Goal: Check status: Check status

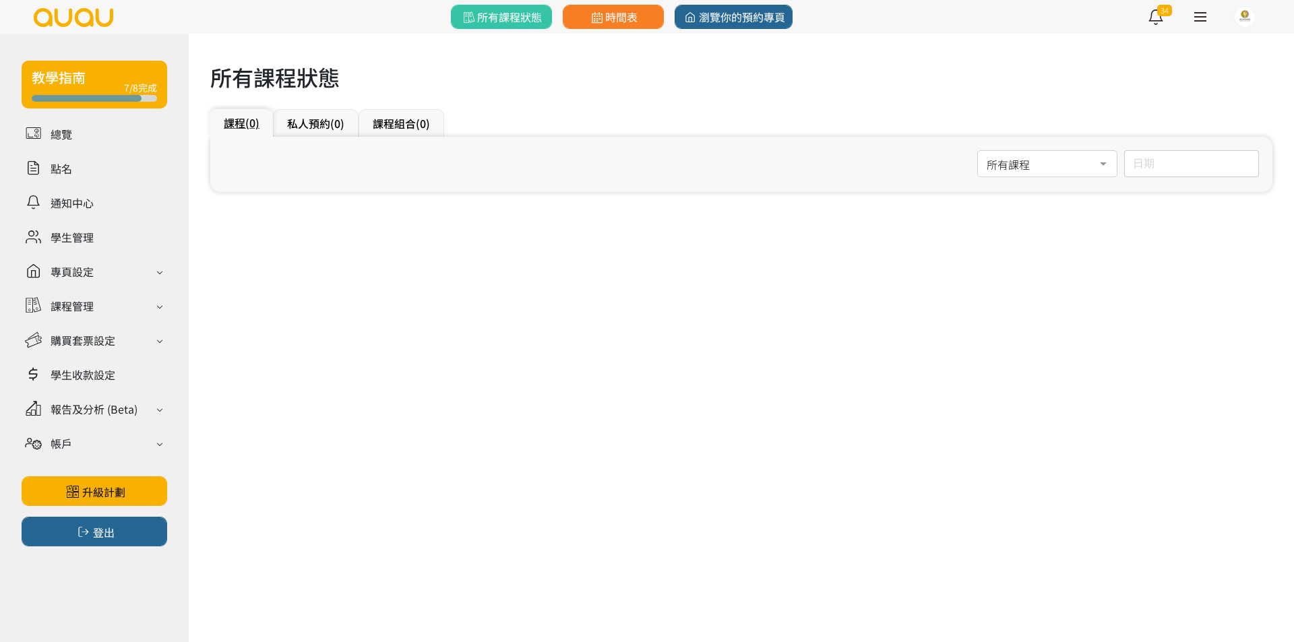
click at [1163, 171] on div "日期 [DATE] Sun Mon Tue Wed Thu Fri Sat 1 2 3 4 5 6 7 8 9 10 11 12 13 14 15 16 17…" at bounding box center [1191, 163] width 135 height 27
click at [1101, 195] on icon "button" at bounding box center [1099, 196] width 11 height 11
click at [1142, 284] on span "5" at bounding box center [1147, 284] width 16 height 13
click at [1163, 169] on input "[DATE]" at bounding box center [1191, 163] width 135 height 27
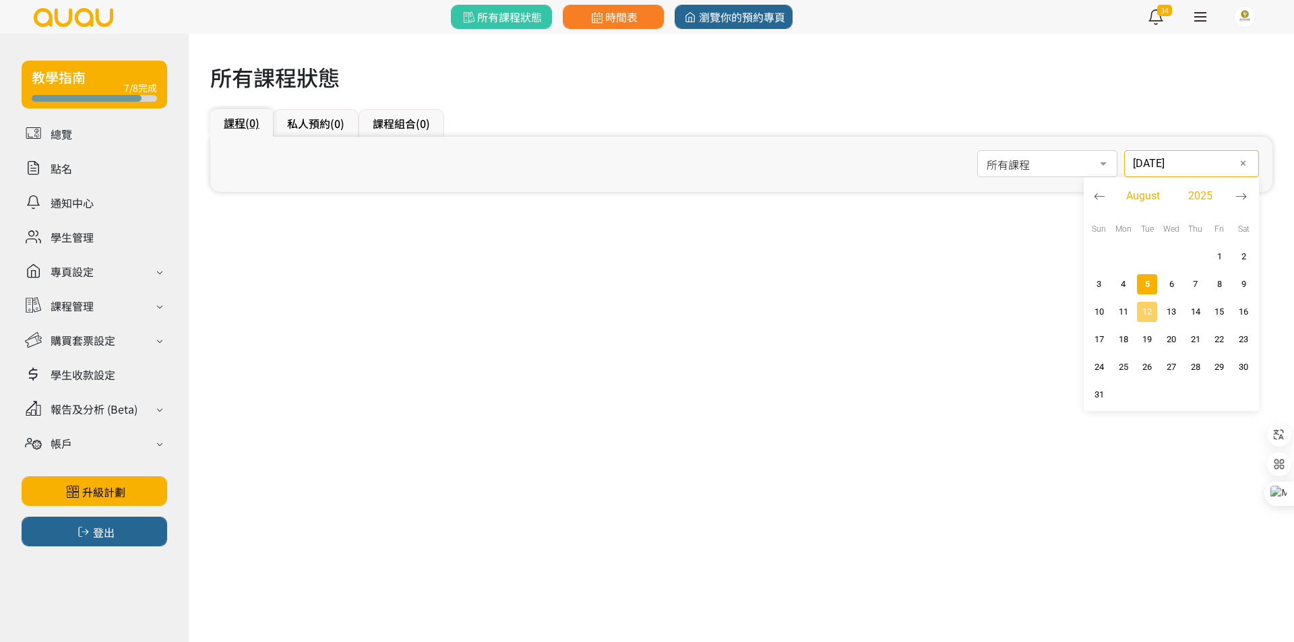
click at [1149, 303] on span "button" at bounding box center [1147, 312] width 20 height 20
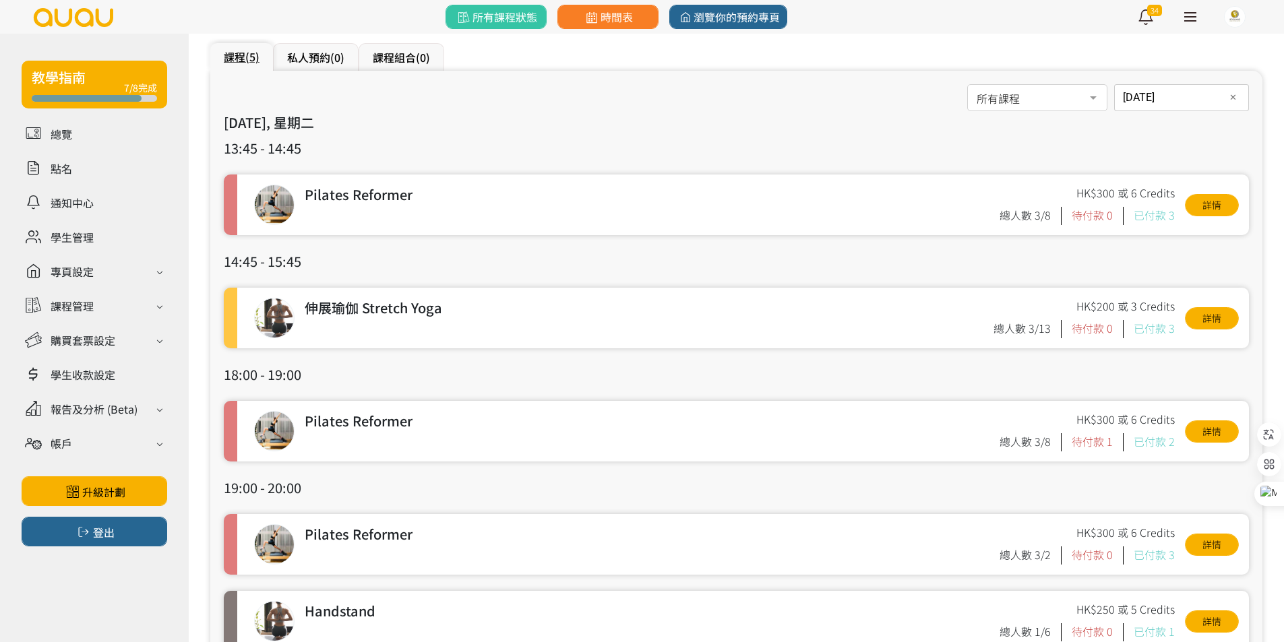
scroll to position [67, 0]
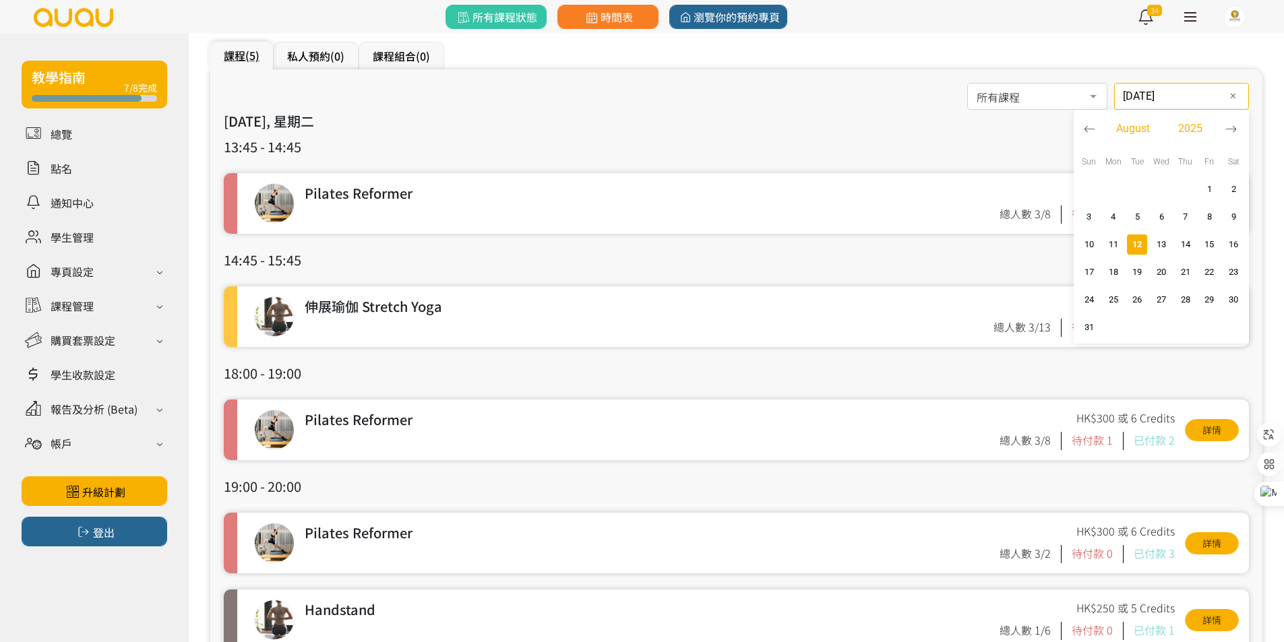
click at [1173, 96] on input "[DATE]" at bounding box center [1181, 96] width 135 height 27
click at [1139, 264] on span "button" at bounding box center [1137, 272] width 20 height 20
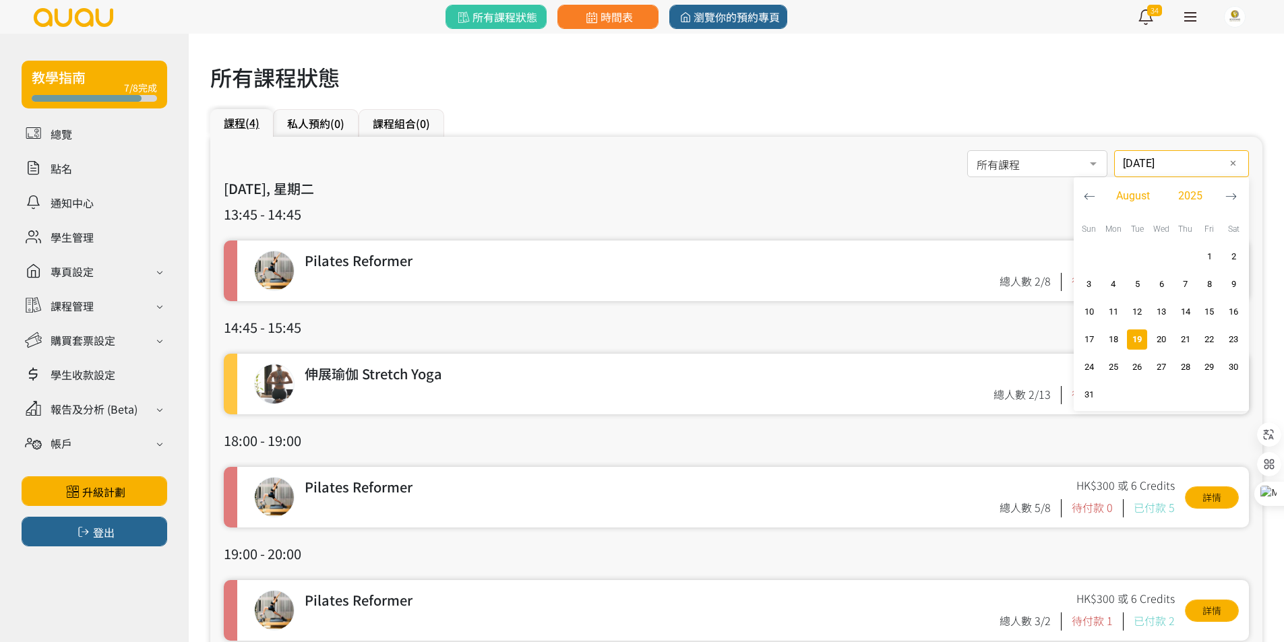
click at [1163, 154] on input "[DATE]" at bounding box center [1181, 163] width 135 height 27
click at [1138, 363] on span "26" at bounding box center [1137, 367] width 16 height 13
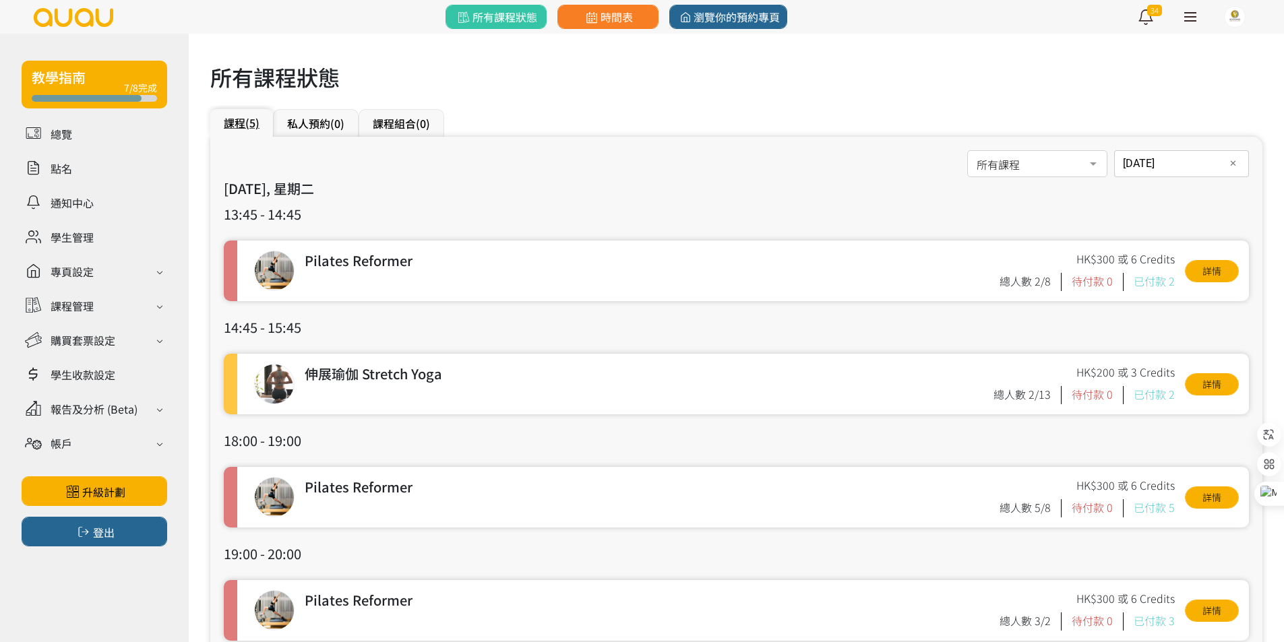
click at [1151, 162] on input "[DATE]" at bounding box center [1181, 163] width 135 height 27
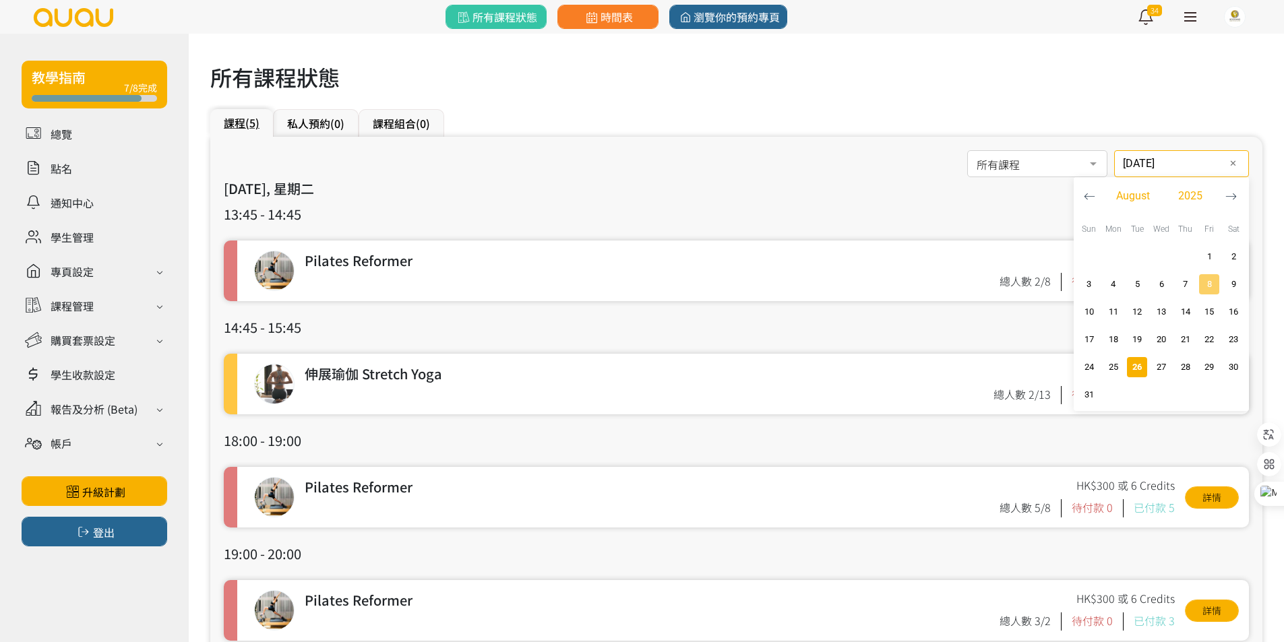
click at [1209, 278] on span "8" at bounding box center [1210, 284] width 16 height 13
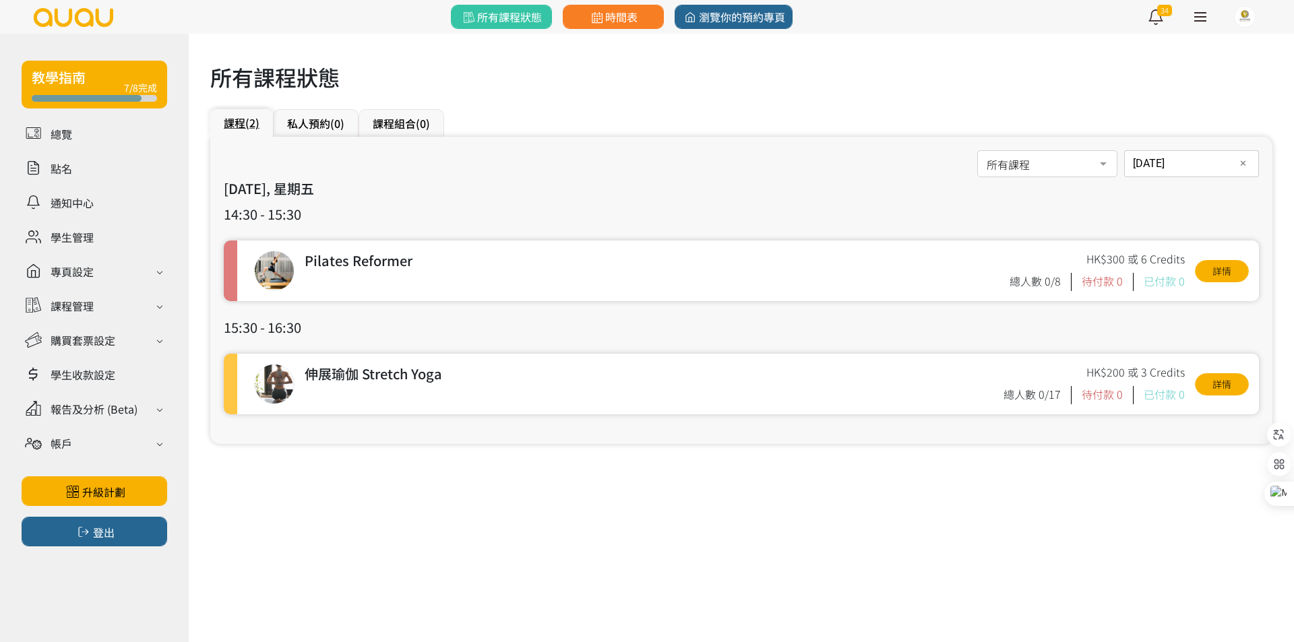
click at [1180, 167] on div "[DATE] 日期 ✕ [DATE] Sun Mon Tue Wed Thu Fri Sat 1 2 3 4 5 6 7 8 9 10 11 12 13 14…" at bounding box center [1191, 163] width 135 height 27
click at [1215, 255] on span "1" at bounding box center [1220, 256] width 16 height 13
click at [1174, 168] on div "[DATE] 日期 ✕ [DATE] Sun Mon Tue Wed Thu Fri Sat 1 2 3 4 5 6 7 8 9 10 11 12 13 14…" at bounding box center [1191, 163] width 135 height 27
click at [1221, 288] on span "8" at bounding box center [1220, 284] width 16 height 13
click at [1186, 162] on input "[DATE]" at bounding box center [1191, 163] width 135 height 27
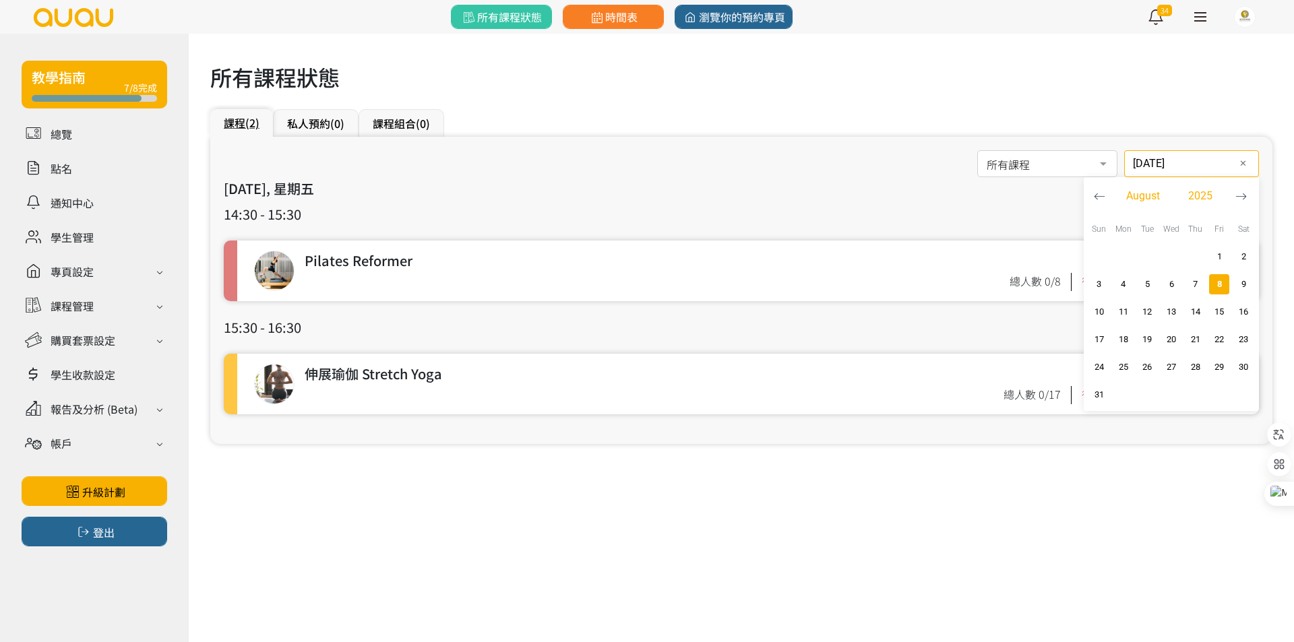
click at [1182, 162] on input "[DATE]" at bounding box center [1191, 163] width 135 height 27
click at [1222, 312] on span "15" at bounding box center [1220, 311] width 16 height 13
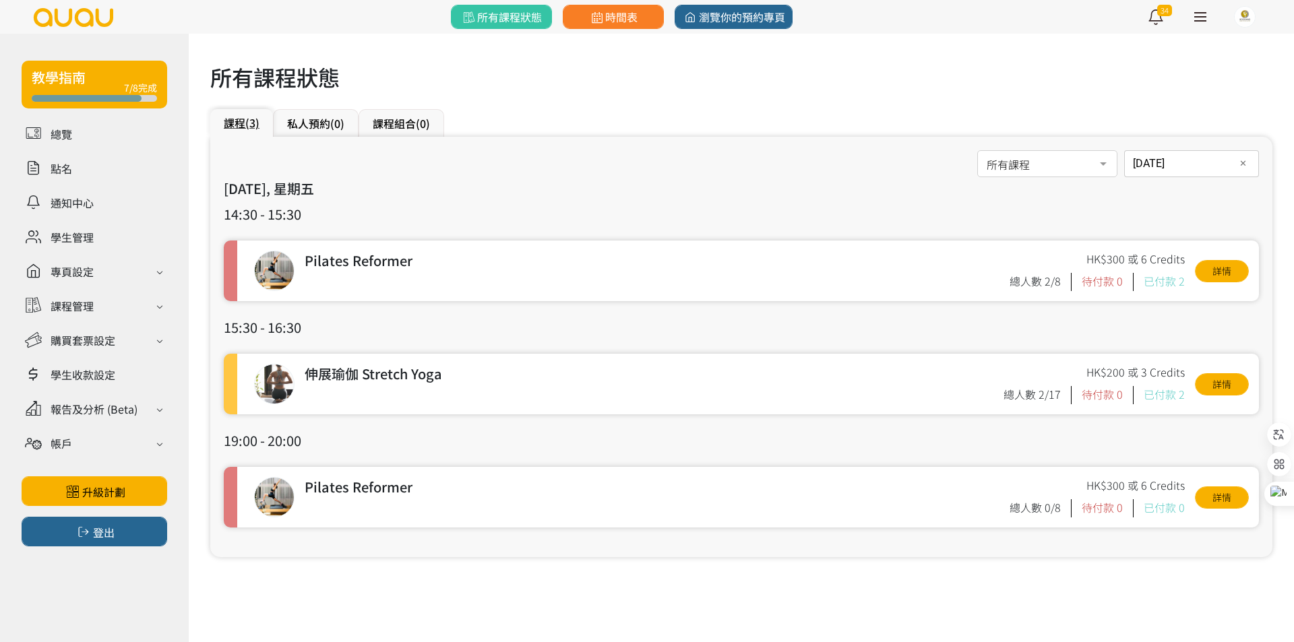
click at [1160, 171] on div "[DATE] 日期 ✕ [DATE] Sun Mon Tue Wed Thu Fri Sat 1 2 3 4 5 6 7 8 9 10 11 12 13 14…" at bounding box center [1191, 163] width 135 height 27
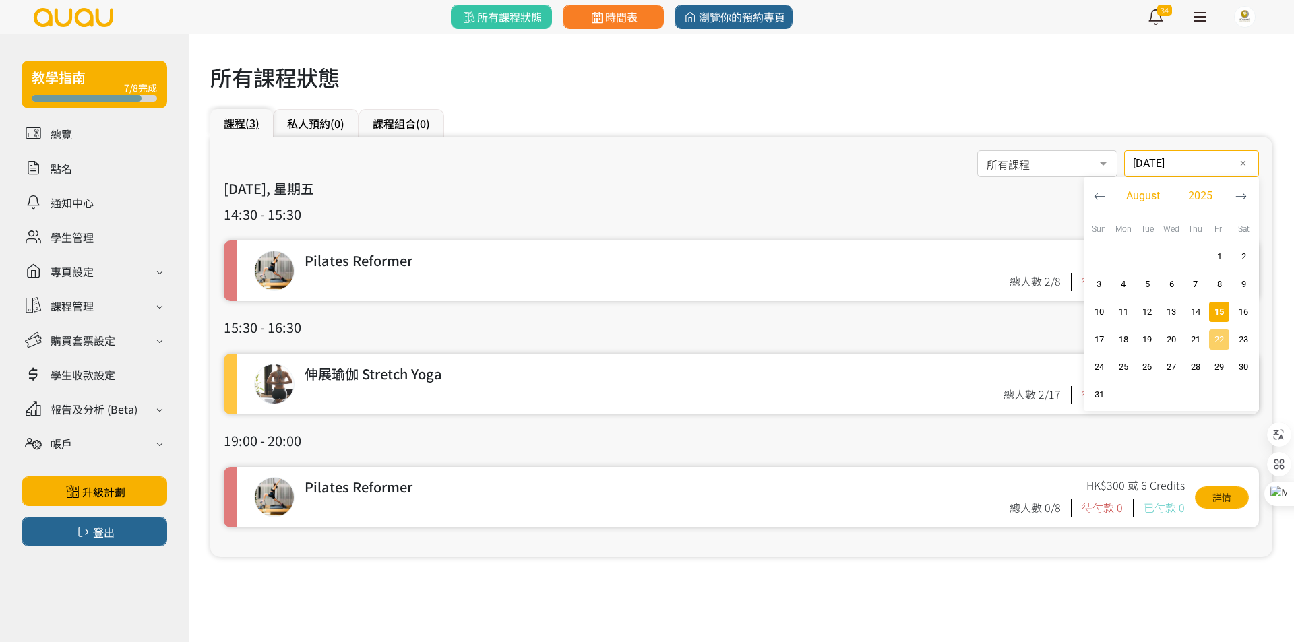
click at [1213, 331] on span "button" at bounding box center [1219, 340] width 20 height 20
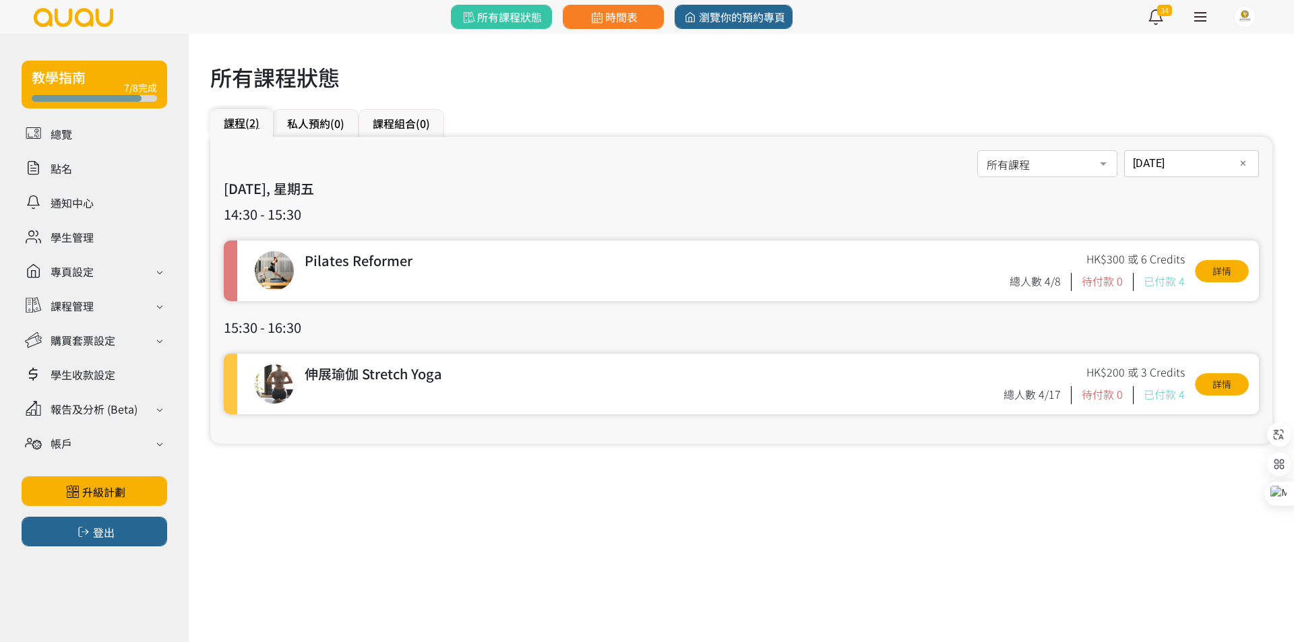
drag, startPoint x: 1178, startPoint y: 166, endPoint x: 1177, endPoint y: 199, distance: 32.4
click at [1178, 167] on div "[DATE] 日期 ✕ [DATE] Sun Mon Tue Wed Thu Fri Sat 1 2 3 4 5 6 7 8 9 10 11 12 13 14…" at bounding box center [1191, 163] width 135 height 27
click at [1222, 367] on span "29" at bounding box center [1220, 367] width 16 height 13
click at [782, 179] on h3 "[DATE], 星期五" at bounding box center [741, 189] width 1035 height 20
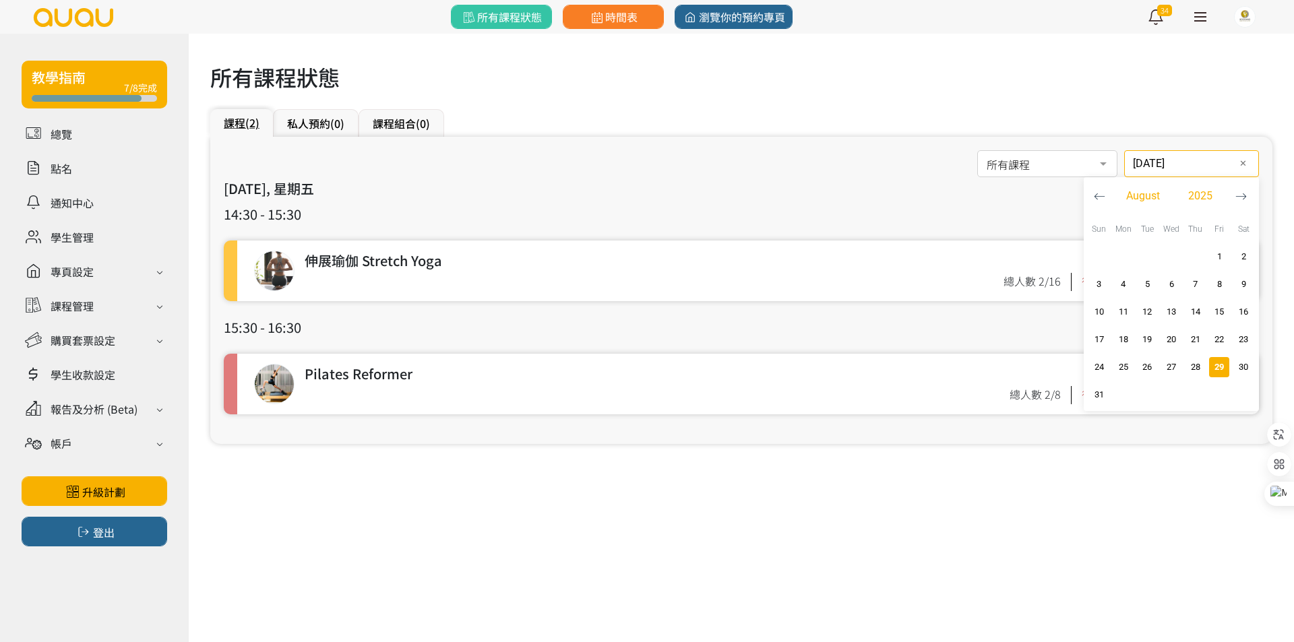
click at [1147, 164] on input "[DATE]" at bounding box center [1191, 163] width 135 height 27
click at [1145, 285] on span "5" at bounding box center [1147, 284] width 16 height 13
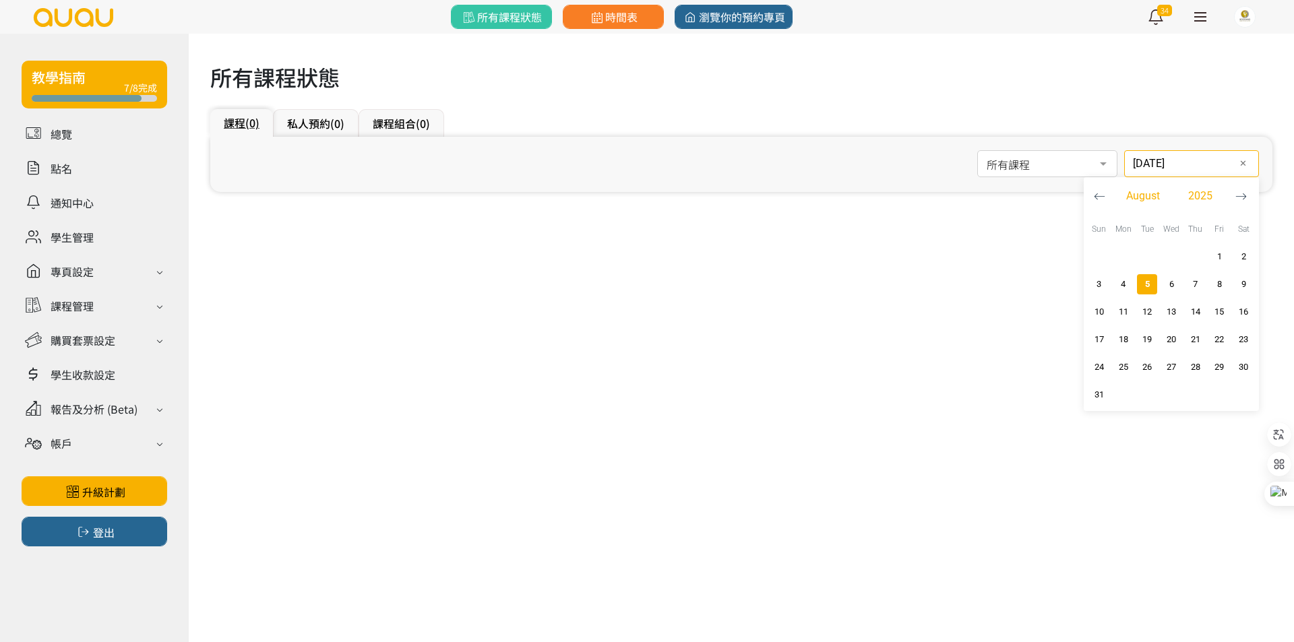
click at [1153, 175] on div "[DATE] 日期 ✕ [DATE] Sun Mon Tue Wed Thu Fri Sat 1 2 3 4 5 6 7 8 9 10 11 12 13 14…" at bounding box center [1191, 163] width 135 height 27
click at [1128, 278] on span "4" at bounding box center [1124, 284] width 16 height 13
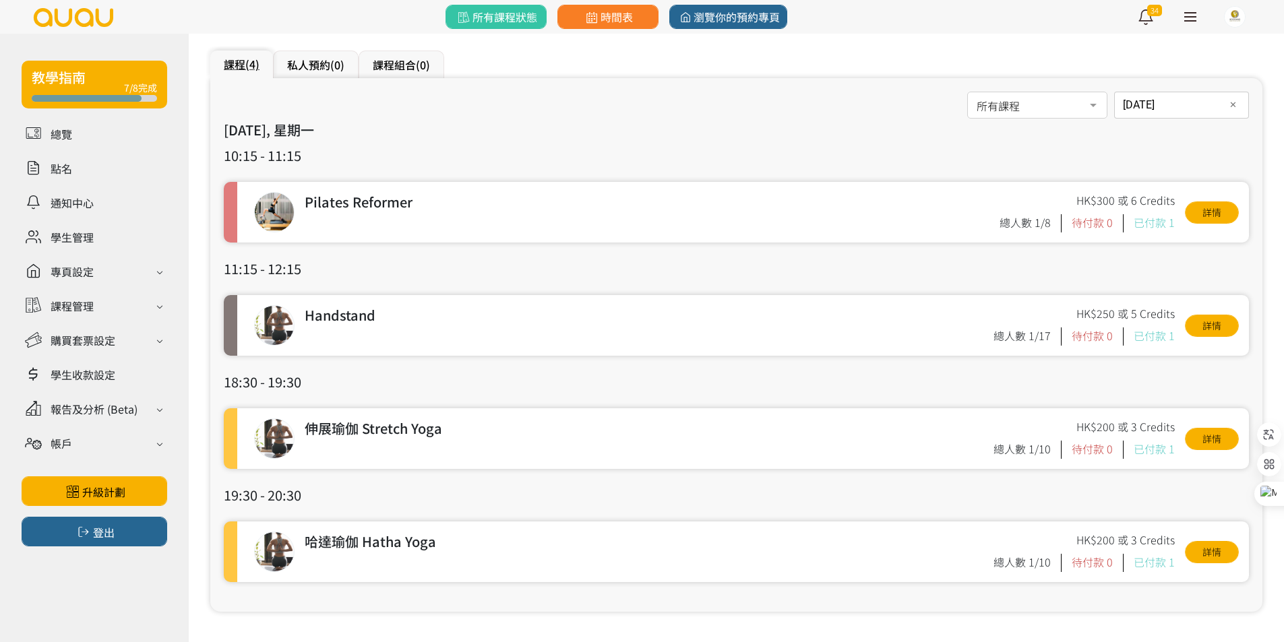
scroll to position [59, 0]
drag, startPoint x: 1144, startPoint y: 97, endPoint x: 1115, endPoint y: 245, distance: 150.4
click at [1144, 99] on input "[DATE]" at bounding box center [1181, 104] width 135 height 27
click at [0, 0] on span "11" at bounding box center [0, 0] width 0 height 0
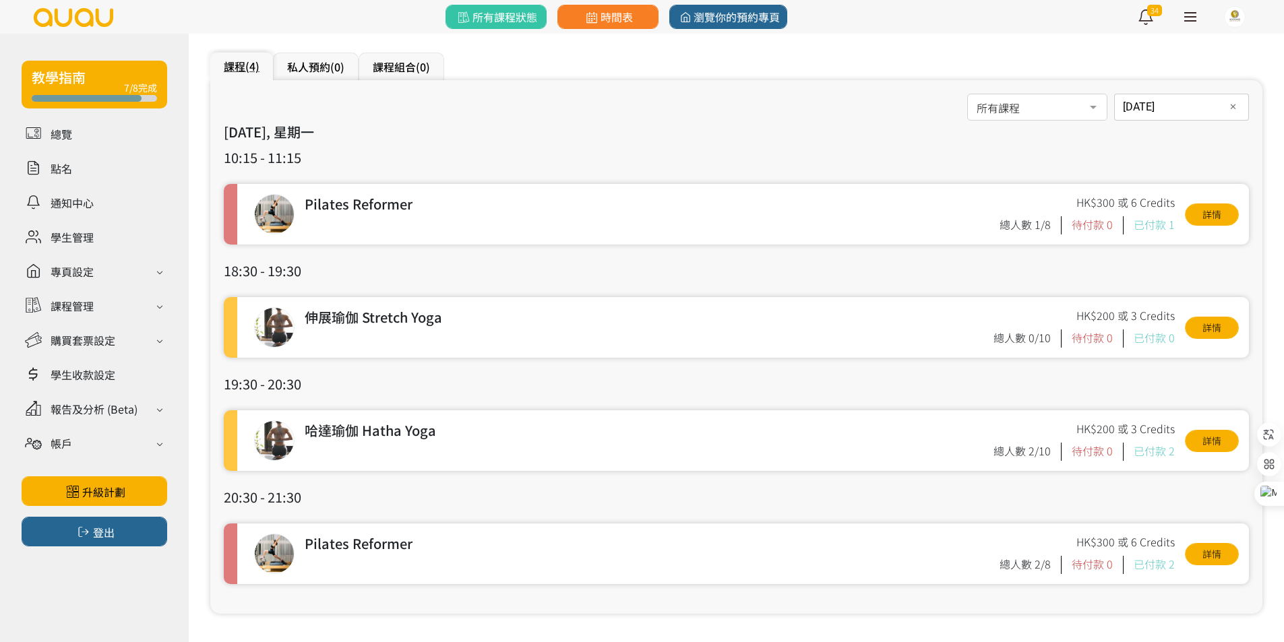
scroll to position [59, 0]
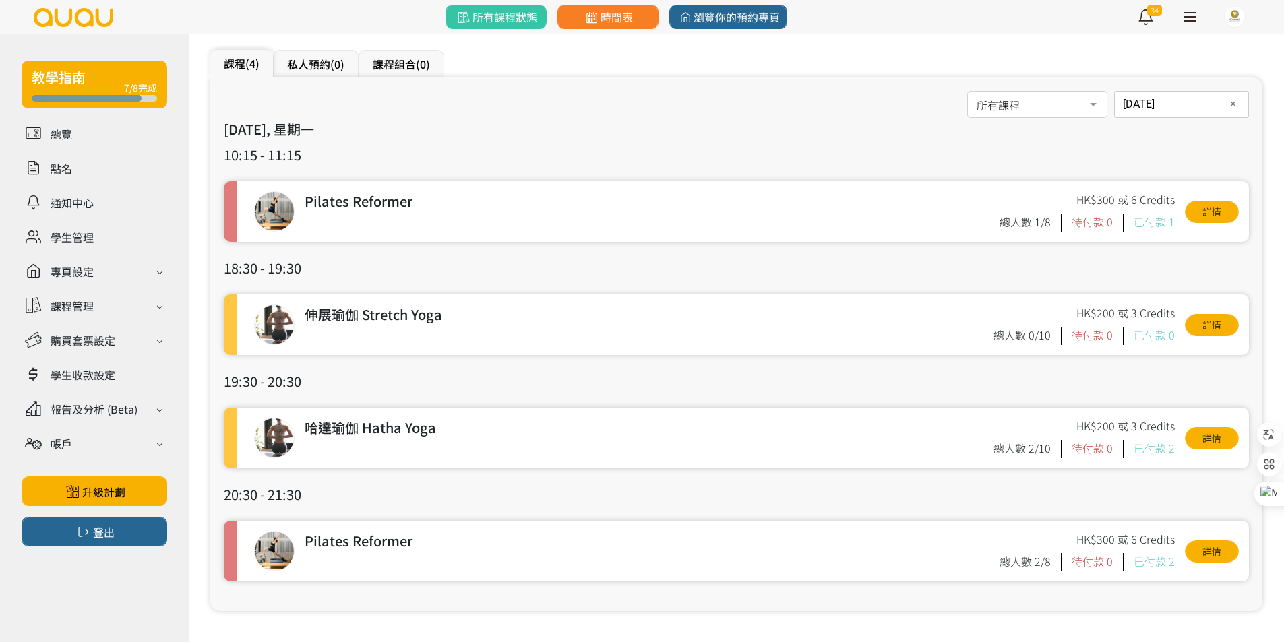
click at [1182, 102] on input "[DATE]" at bounding box center [1181, 104] width 135 height 27
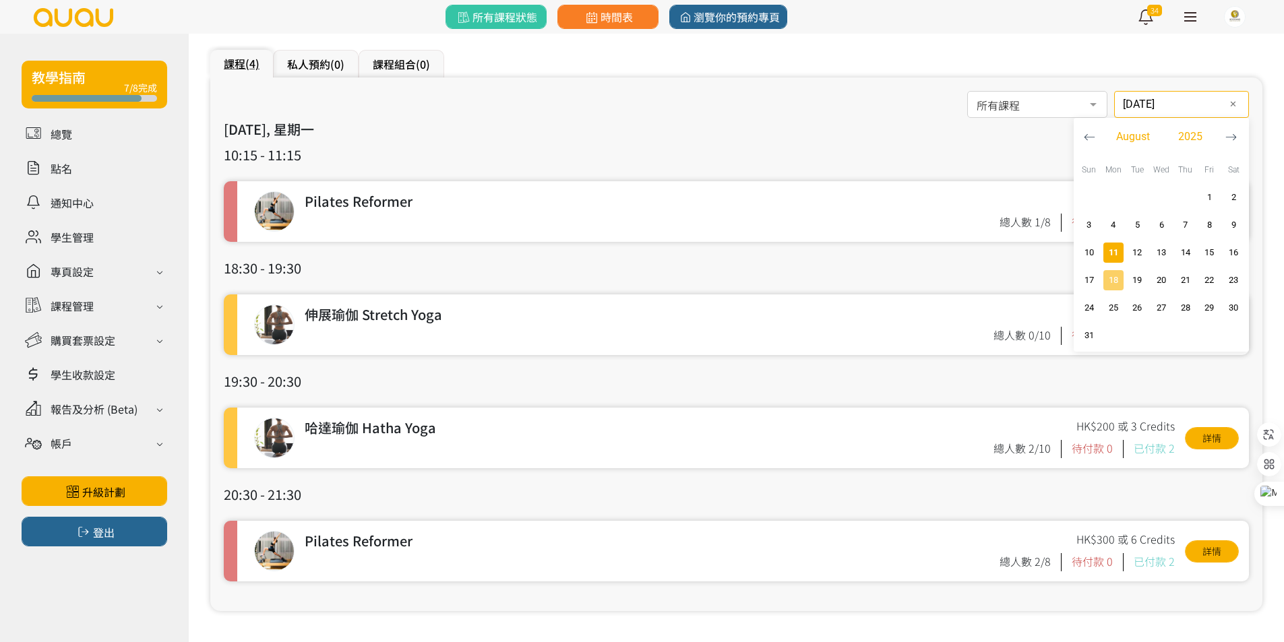
click at [1106, 270] on button "18" at bounding box center [1113, 280] width 24 height 28
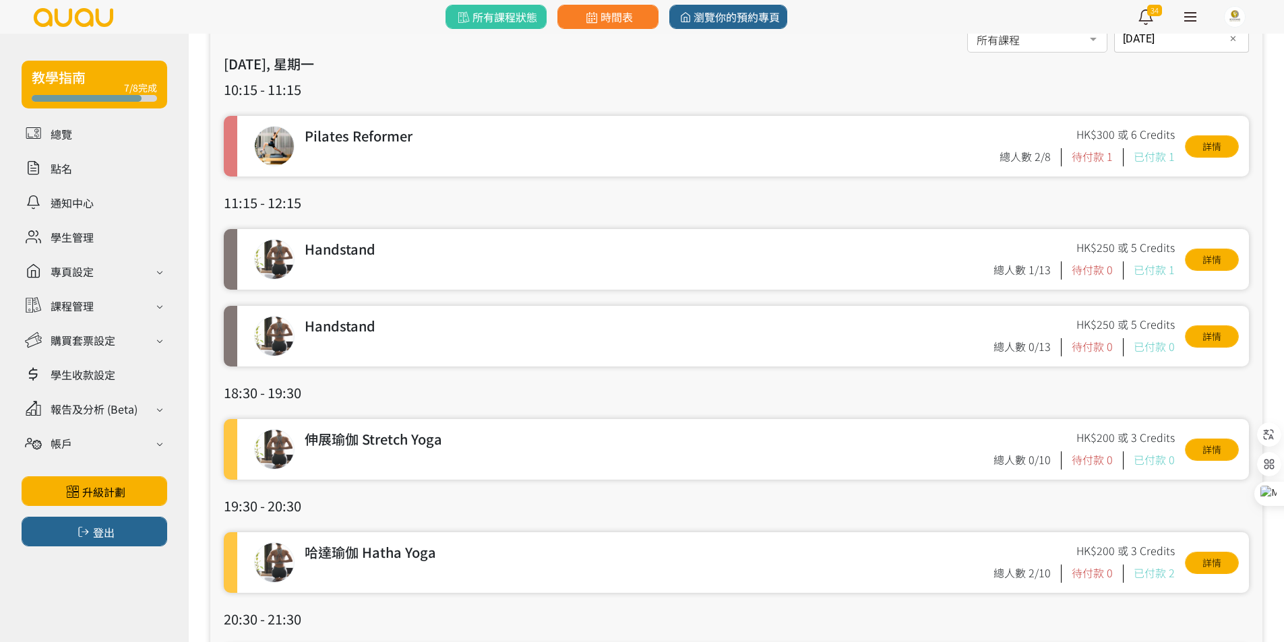
scroll to position [115, 0]
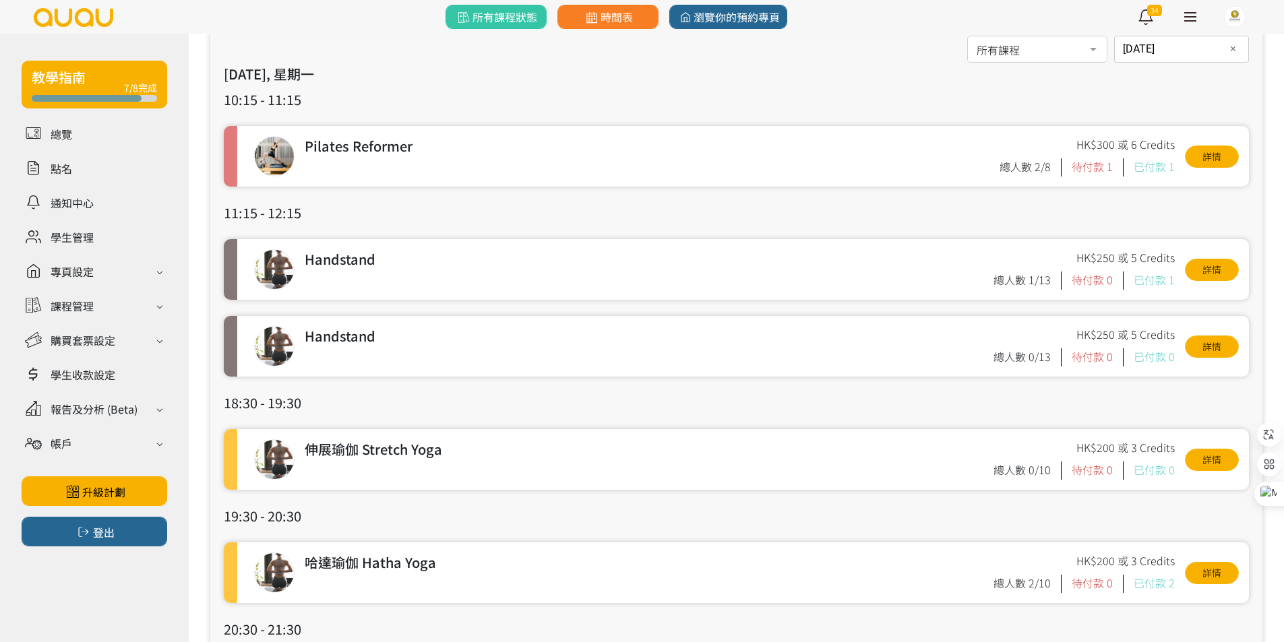
click at [1156, 50] on div "[DATE] 日期 ✕ [DATE] Sun Mon Tue Wed Thu Fri Sat 1 2 3 4 5 6 7 8 9 10 11 12 13 14…" at bounding box center [1181, 49] width 135 height 27
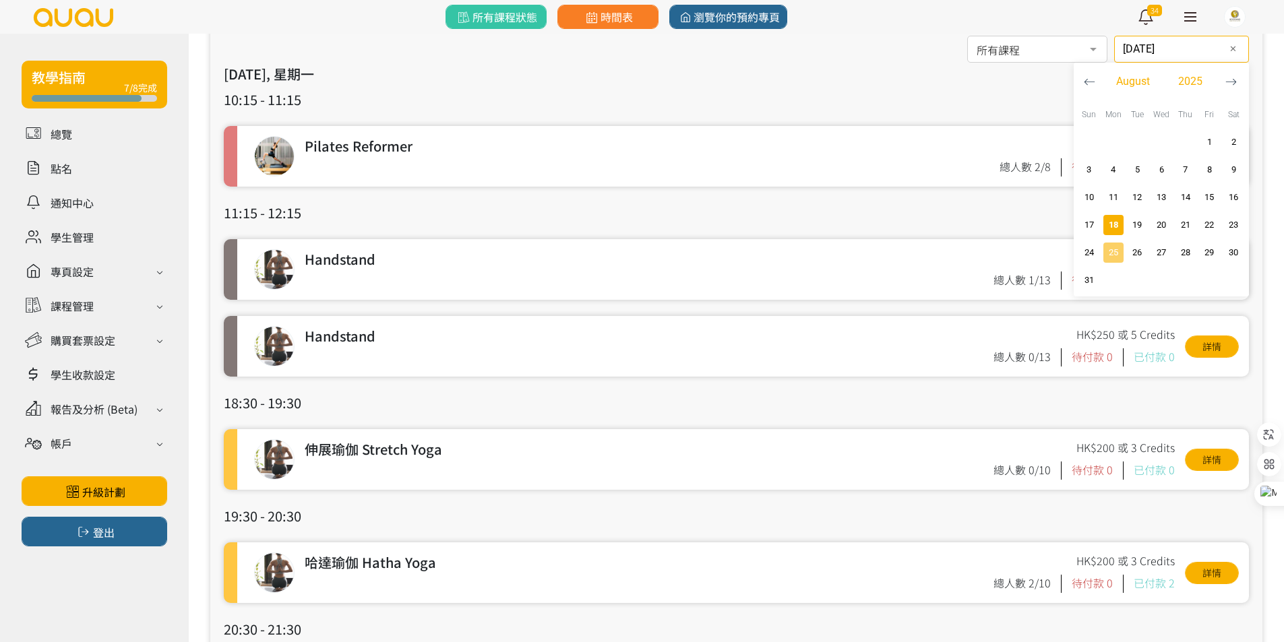
click at [1105, 253] on span "25" at bounding box center [1113, 252] width 16 height 13
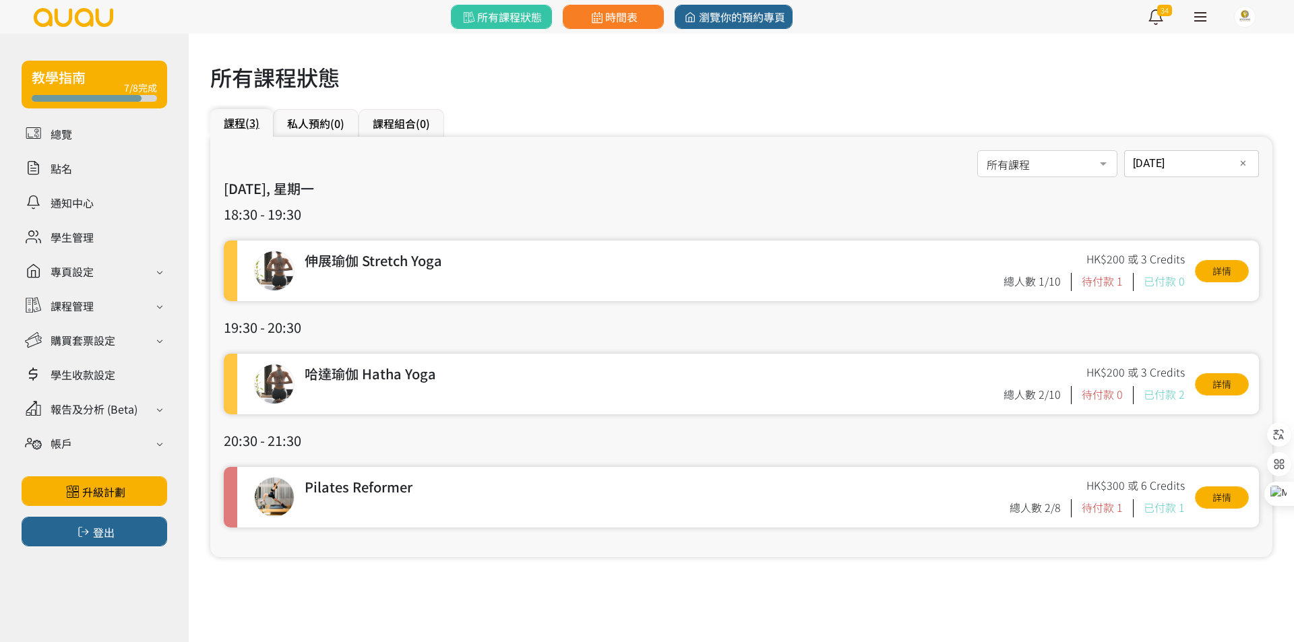
click at [1165, 166] on div "[DATE] 日期 ✕ [DATE] Sun Mon Tue Wed Thu Fri Sat 1 2 3 4 5 6 7 8 9 10 11 12 13 14…" at bounding box center [1191, 163] width 135 height 27
click at [878, 169] on div "所有課程 所有課程 伸展瑜伽 Stretch Yoga 哈達瑜伽 Hatha Yoga Arm Balance & Inversion 初級瑜伽 Beginn…" at bounding box center [741, 164] width 1035 height 28
click at [1159, 165] on div "[DATE] 日期 ✕ [DATE] Sun Mon Tue Wed Thu Fri Sat 1 2 3 4 5 6 7 8 9 10 11 12 13 14…" at bounding box center [1191, 163] width 135 height 27
click at [1118, 286] on span "4" at bounding box center [1124, 284] width 16 height 13
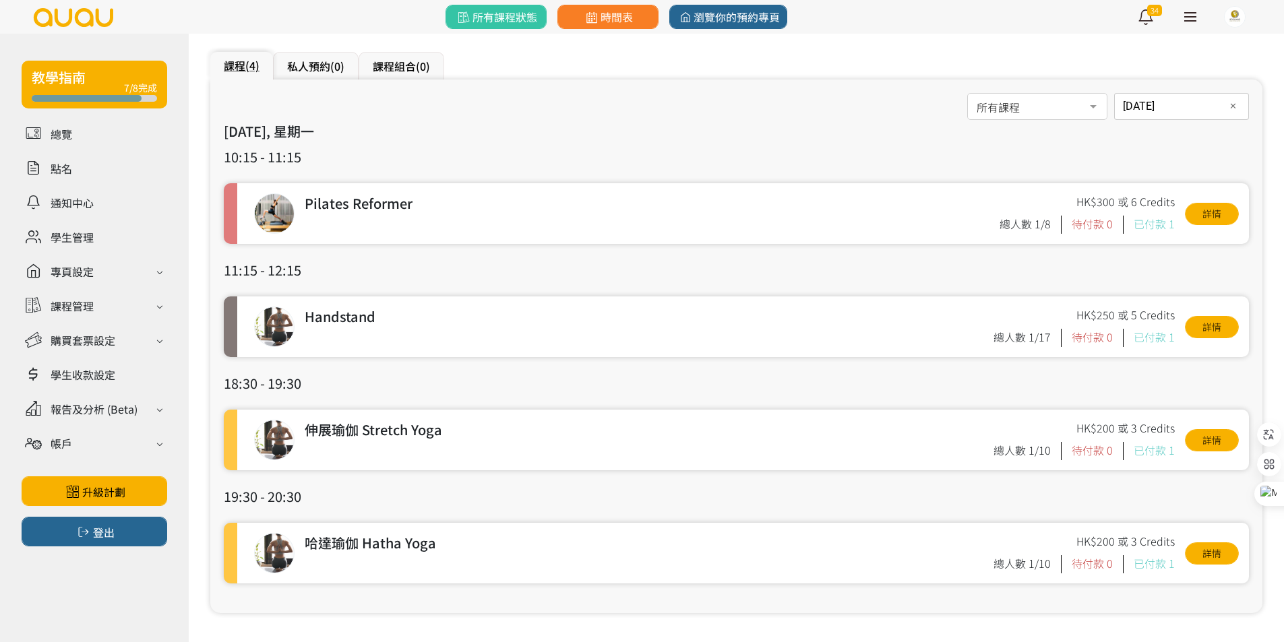
scroll to position [59, 0]
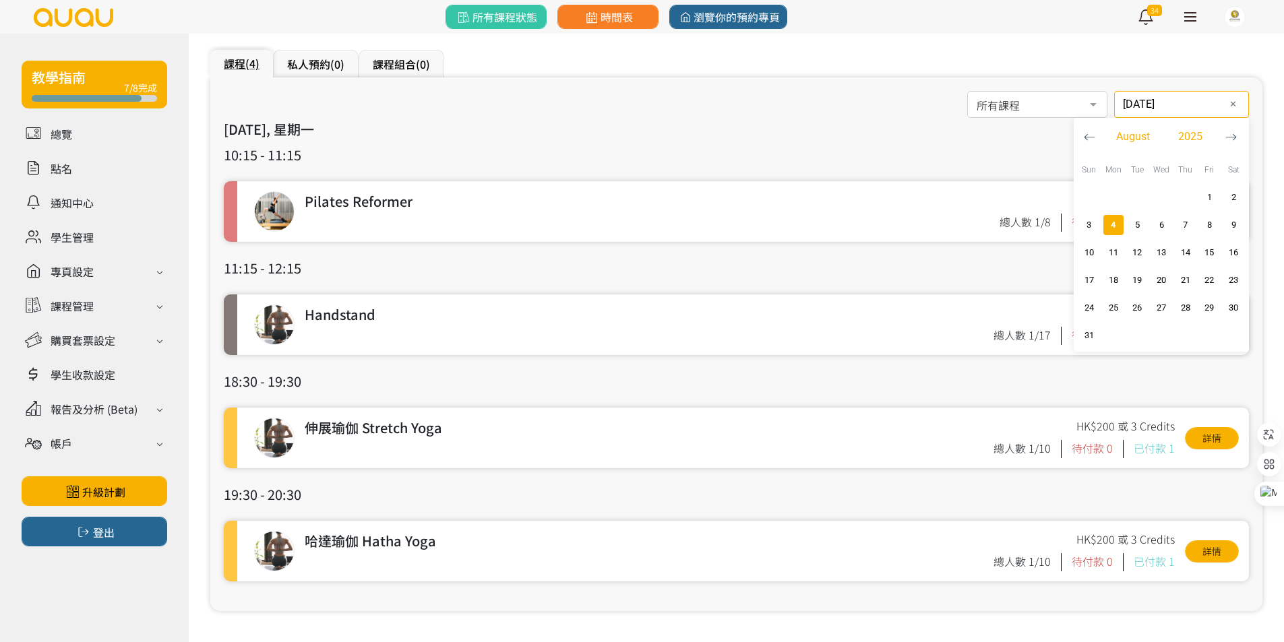
click at [1178, 104] on input "[DATE]" at bounding box center [1181, 104] width 135 height 27
click at [1113, 245] on span "button" at bounding box center [1113, 253] width 20 height 20
type input "[DATE]"
